Goal: Task Accomplishment & Management: Use online tool/utility

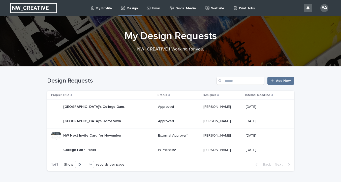
click at [107, 134] on p "NW Next Invite Card for November" at bounding box center [92, 134] width 59 height 5
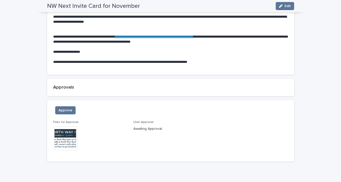
scroll to position [346, 0]
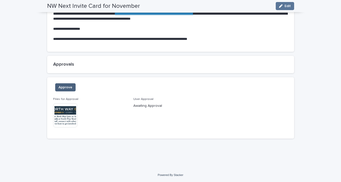
click at [69, 87] on span "Approve" at bounding box center [66, 87] width 14 height 5
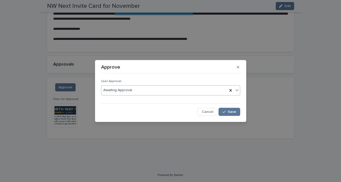
click at [237, 90] on icon at bounding box center [237, 90] width 5 height 5
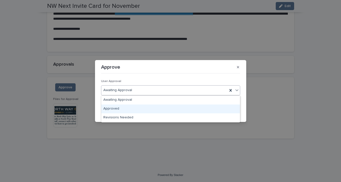
click at [193, 109] on div "Approved" at bounding box center [170, 108] width 139 height 9
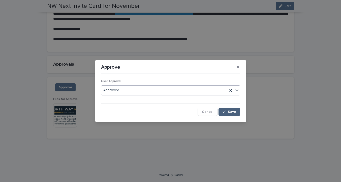
click at [235, 113] on span "Save" at bounding box center [232, 112] width 8 height 4
